Goal: Information Seeking & Learning: Learn about a topic

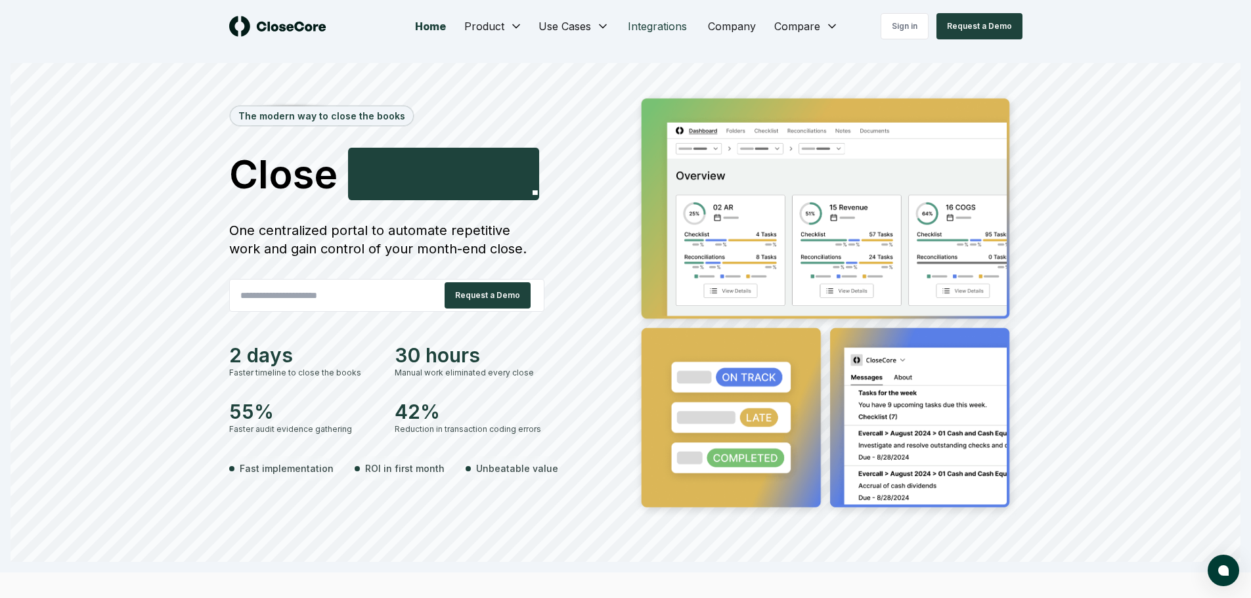
click at [658, 20] on link "Integrations" at bounding box center [657, 26] width 80 height 26
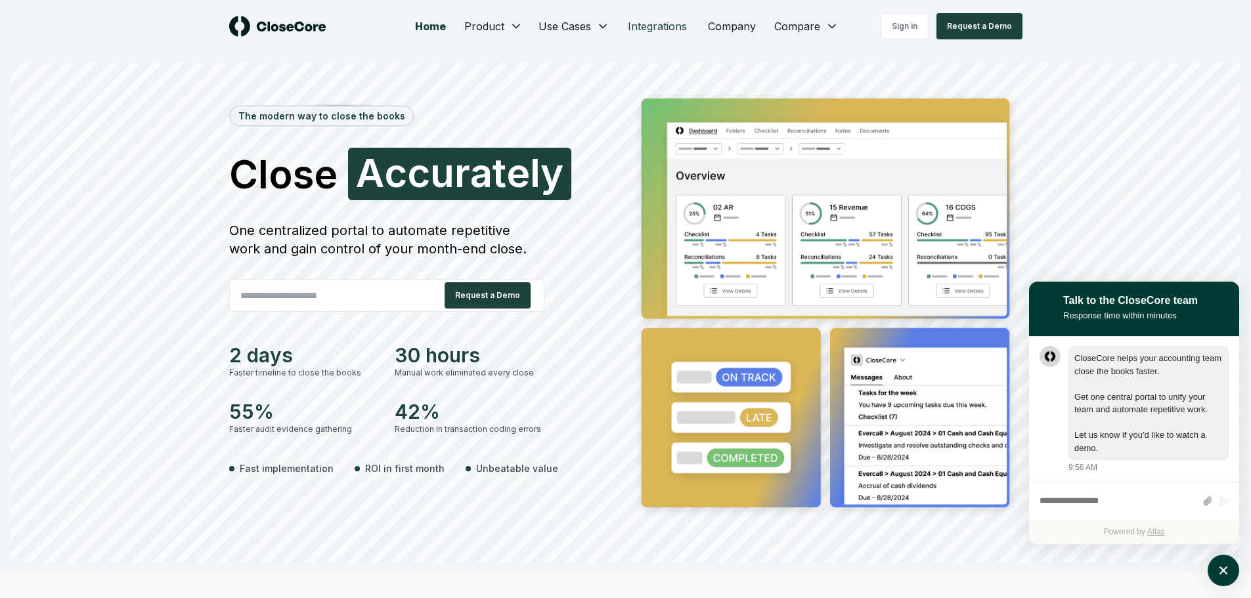
scroll to position [1, 0]
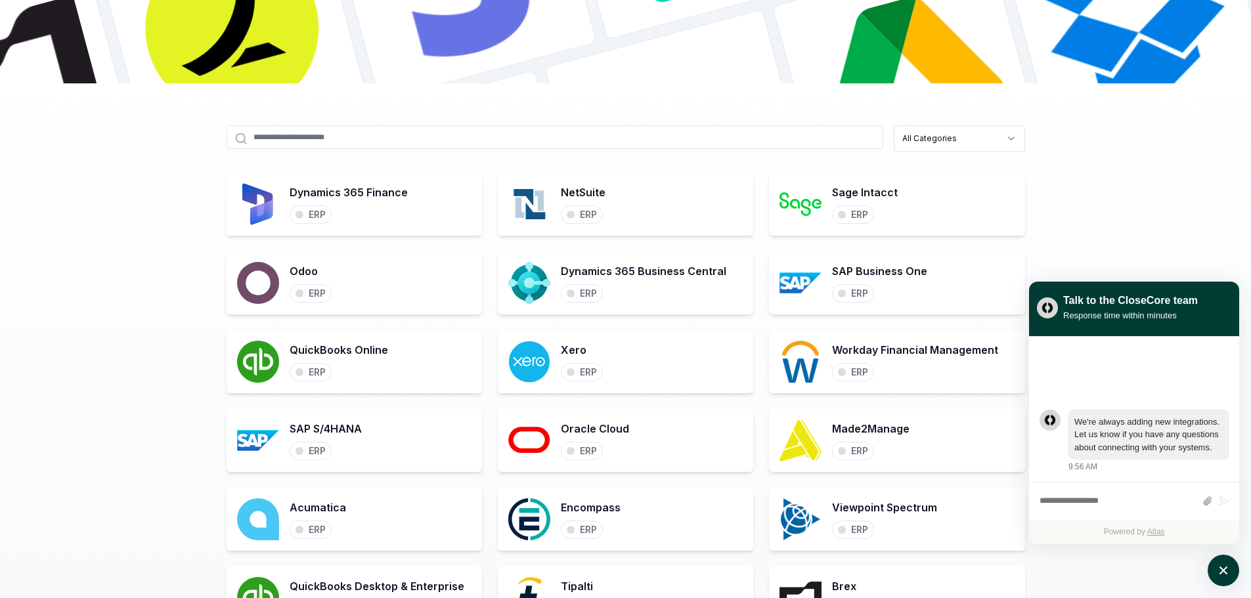
scroll to position [460, 0]
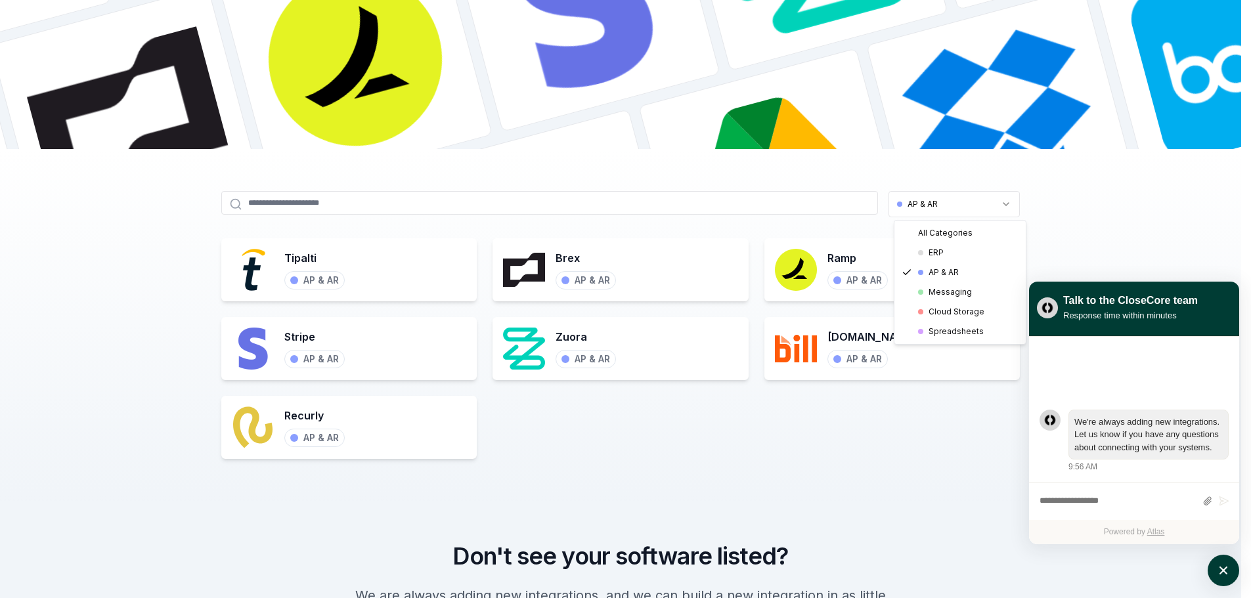
click at [943, 196] on html "Home Product Use Cases Integrations Company Compare Sign in Request a Demo Seam…" at bounding box center [625, 548] width 1251 height 2016
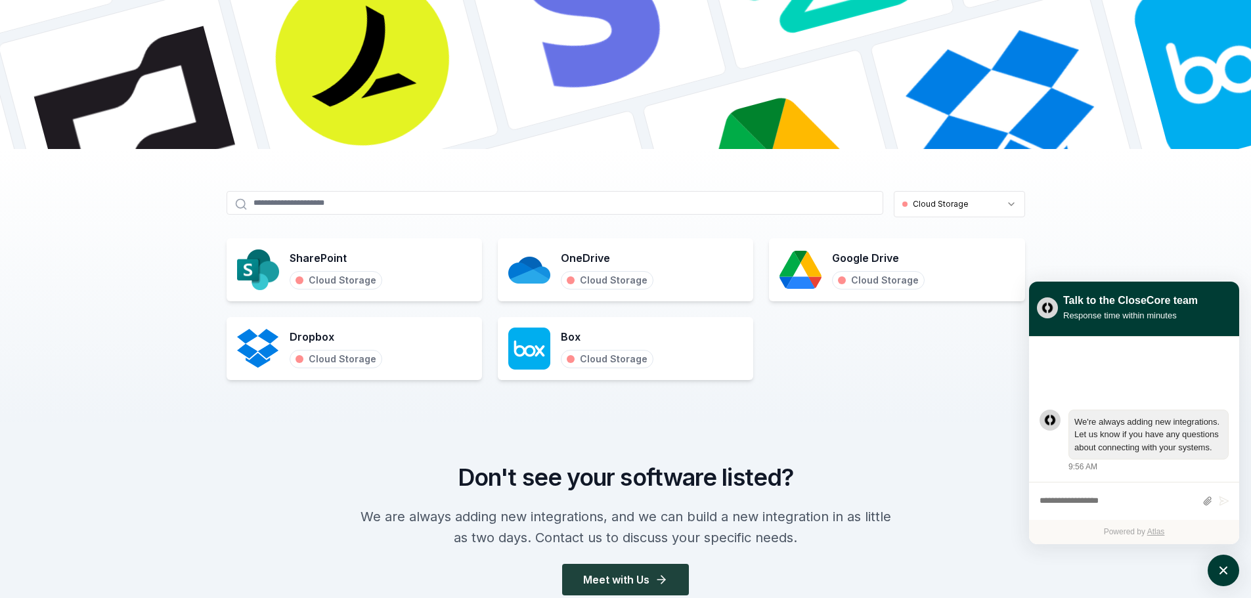
click at [954, 207] on html "Home Product Use Cases Integrations Company Compare Sign in Request a Demo Seam…" at bounding box center [625, 508] width 1251 height 1937
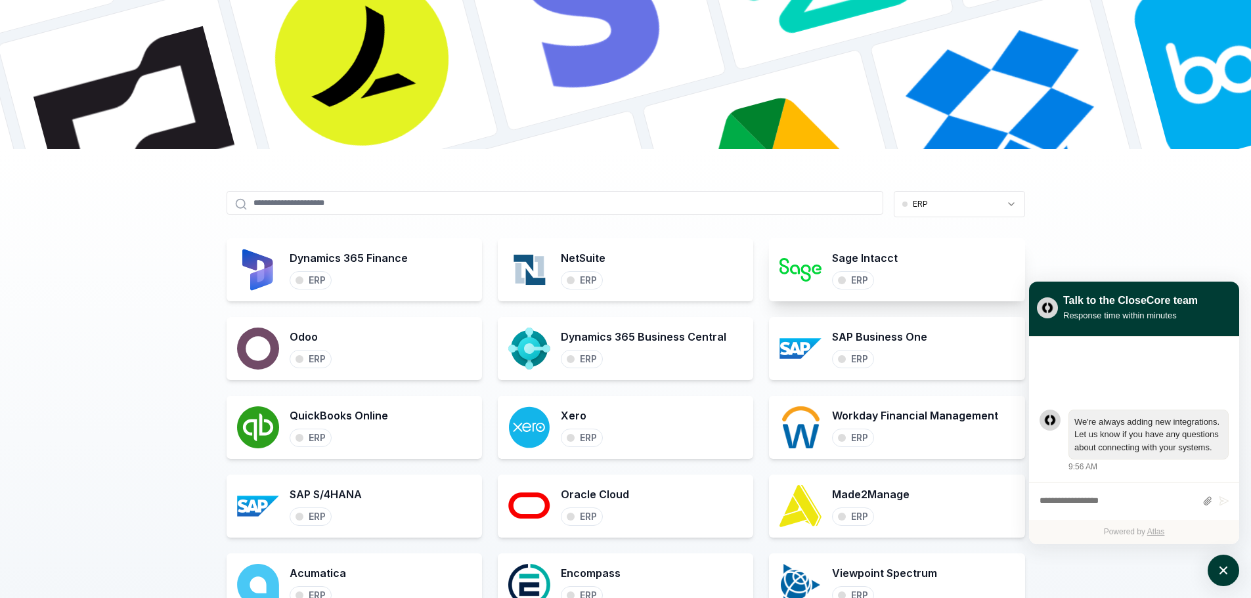
click at [957, 272] on div "Sage Intacct ERP" at bounding box center [896, 269] width 255 height 63
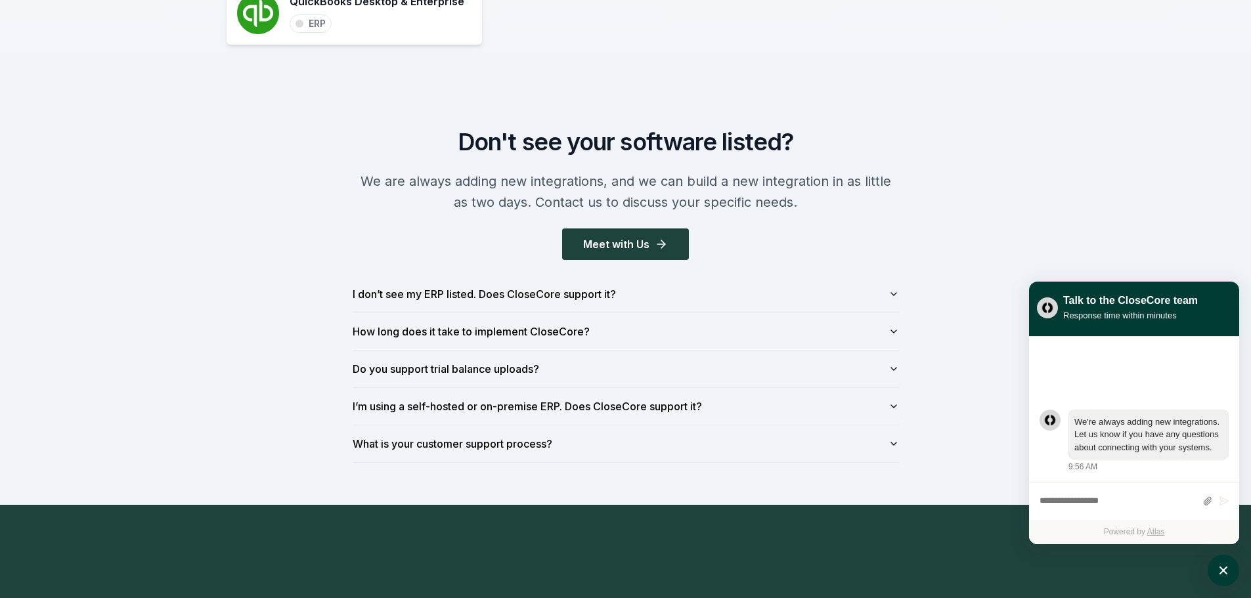
scroll to position [1116, 0]
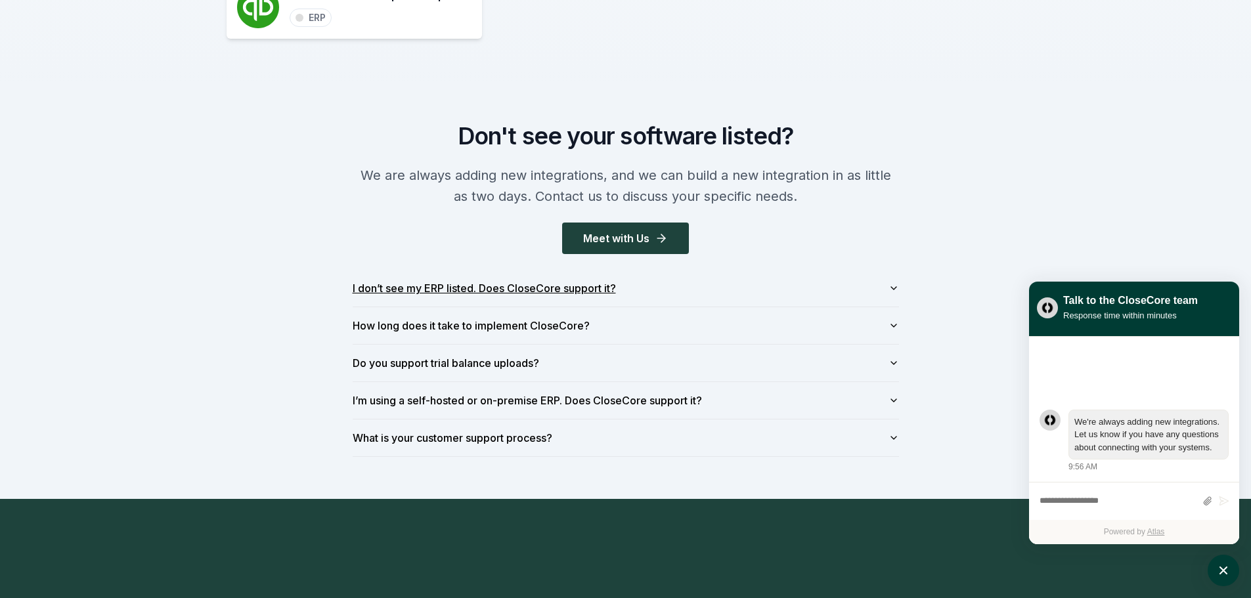
click at [806, 288] on button "I don’t see my ERP listed. Does CloseCore support it?" at bounding box center [626, 288] width 546 height 37
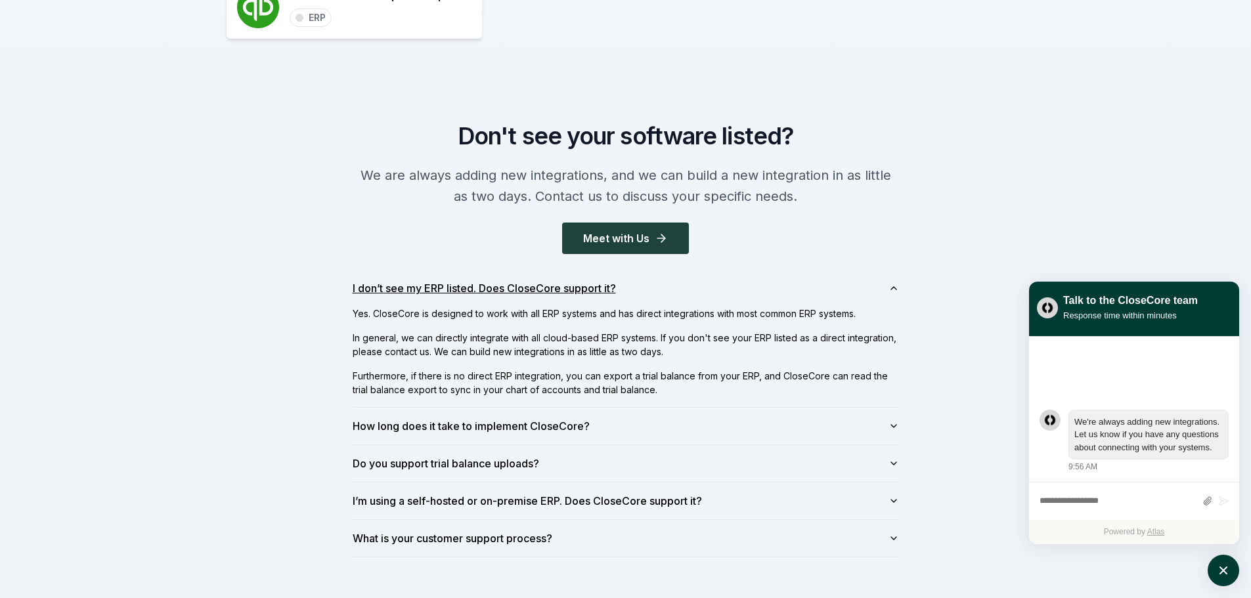
click at [806, 288] on button "I don’t see my ERP listed. Does CloseCore support it?" at bounding box center [626, 288] width 546 height 37
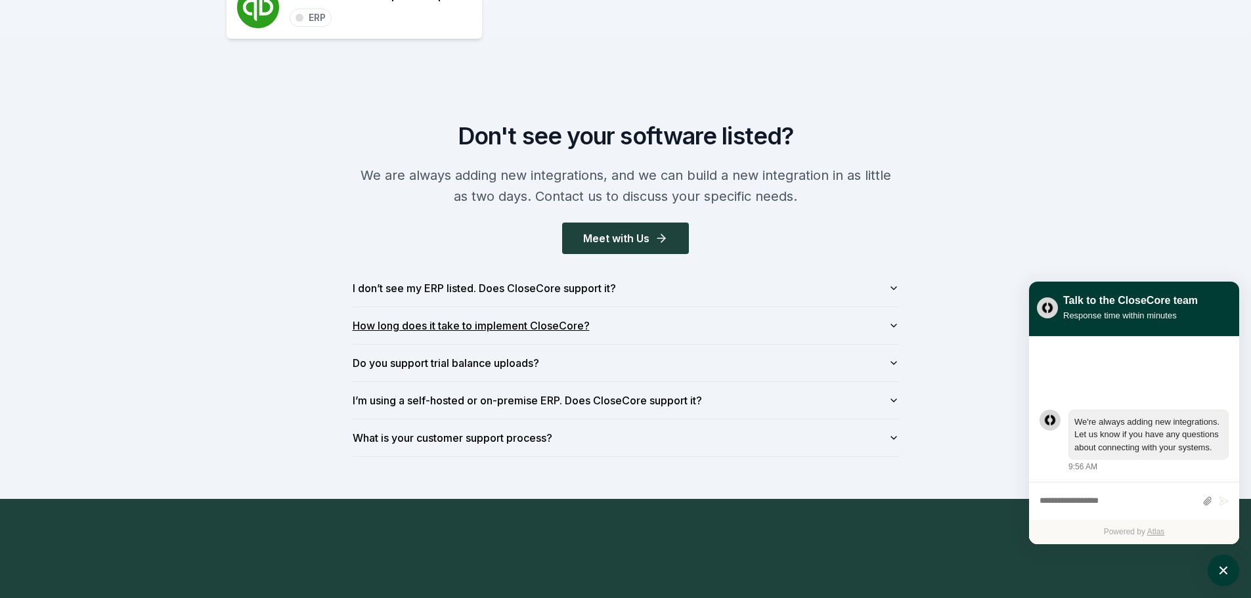
click at [815, 318] on button "How long does it take to implement CloseCore?" at bounding box center [626, 325] width 546 height 37
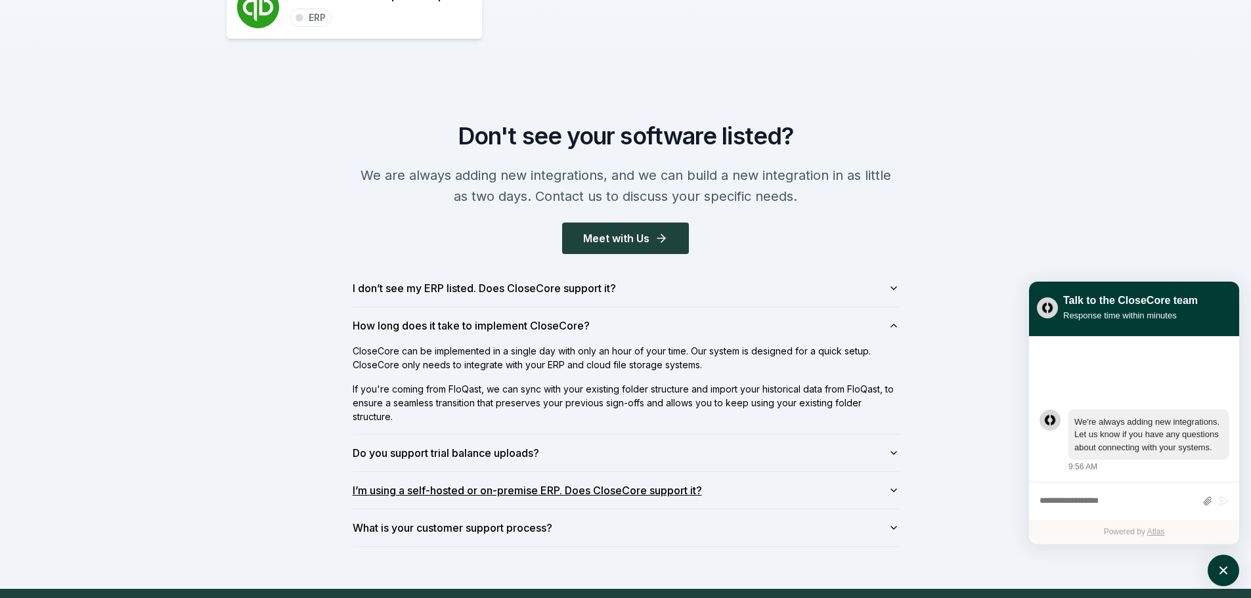
click at [746, 492] on button "I’m using a self-hosted or on-premise ERP. Does CloseCore support it?" at bounding box center [626, 490] width 546 height 37
